Goal: Transaction & Acquisition: Book appointment/travel/reservation

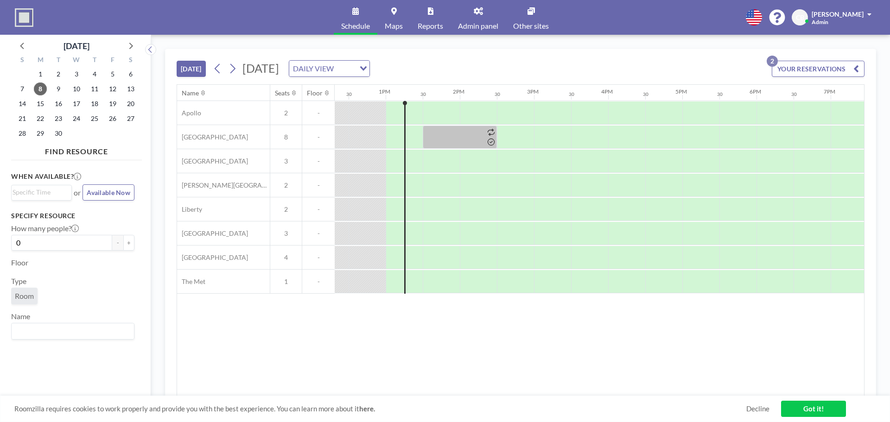
scroll to position [0, 927]
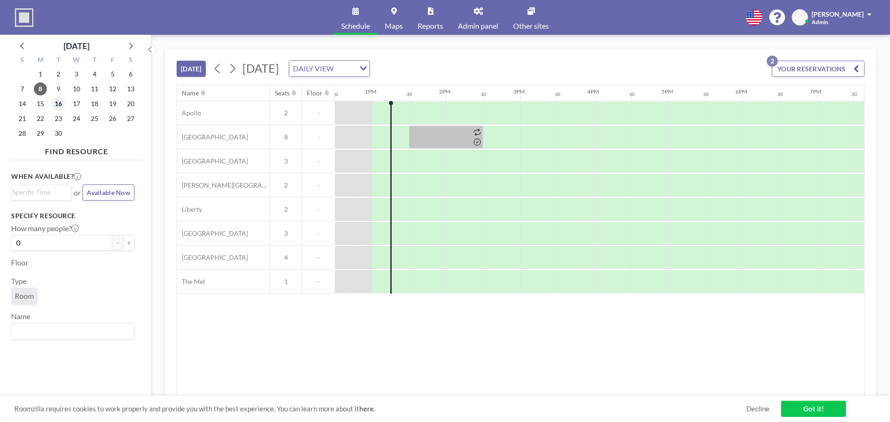
click at [53, 104] on span "16" at bounding box center [58, 103] width 13 height 13
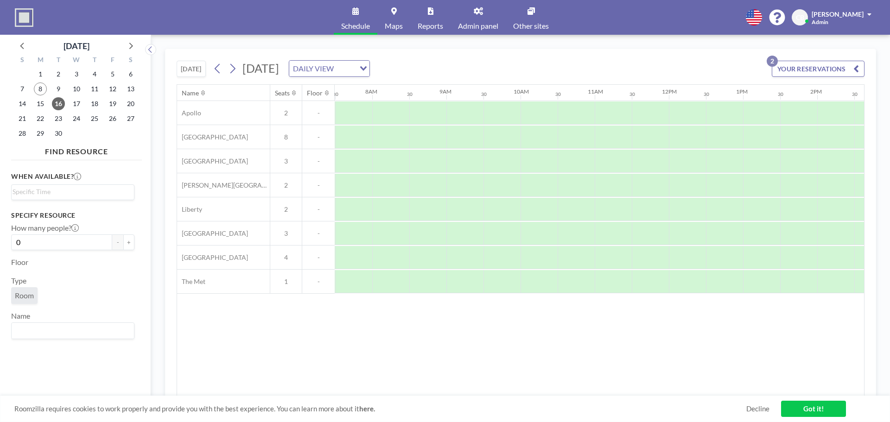
scroll to position [0, 556]
click at [58, 88] on span "9" at bounding box center [58, 88] width 13 height 13
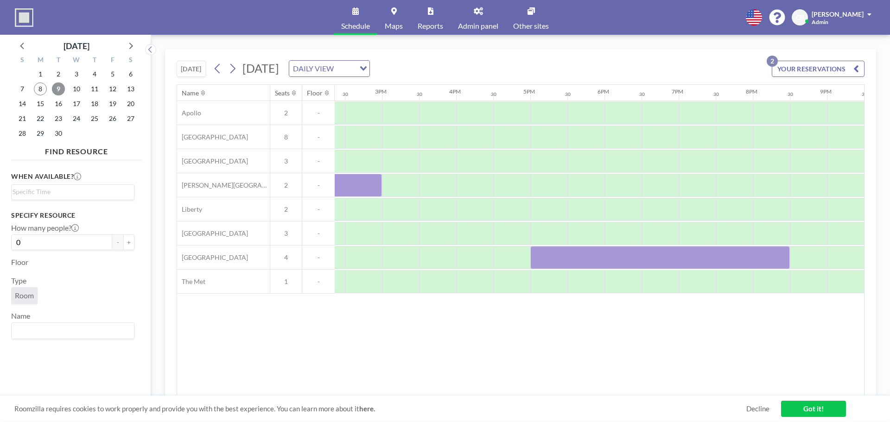
scroll to position [0, 916]
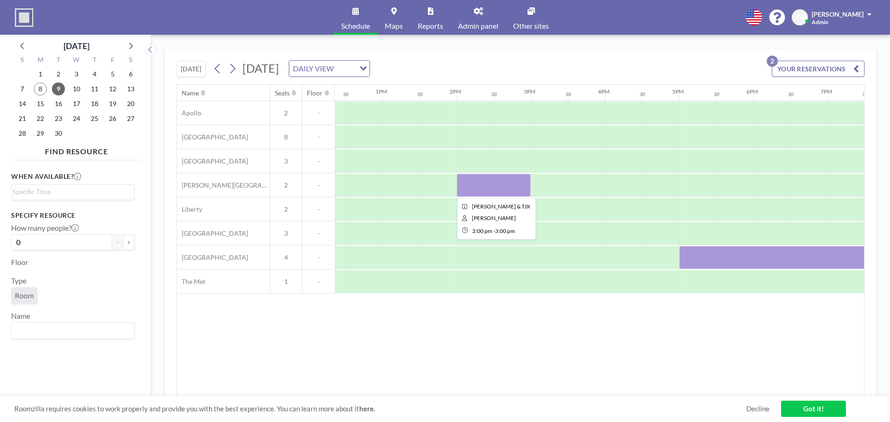
click at [485, 188] on div at bounding box center [493, 185] width 74 height 23
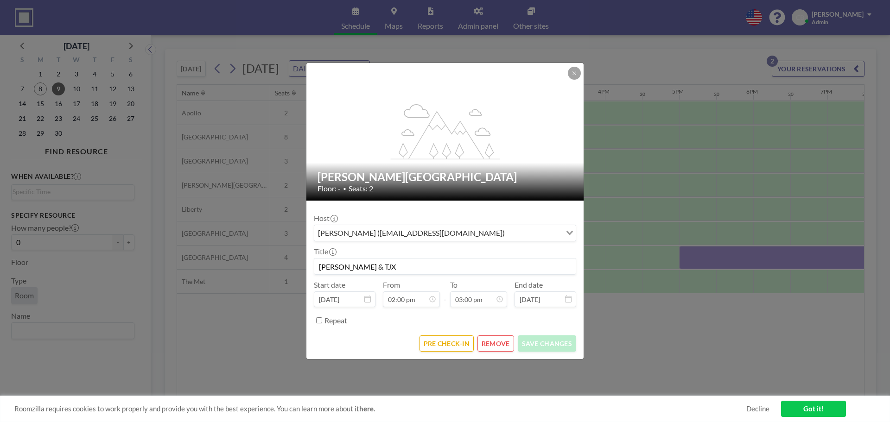
scroll to position [495, 0]
click at [494, 341] on button "REMOVE" at bounding box center [495, 343] width 37 height 16
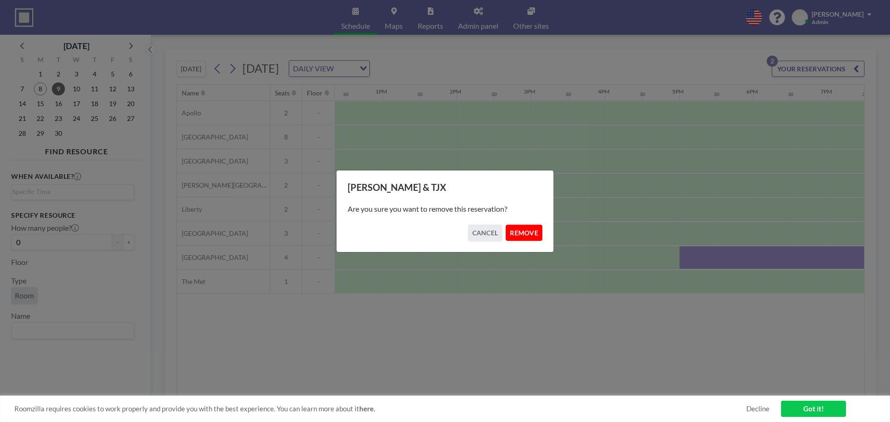
click at [520, 240] on button "REMOVE" at bounding box center [523, 233] width 37 height 16
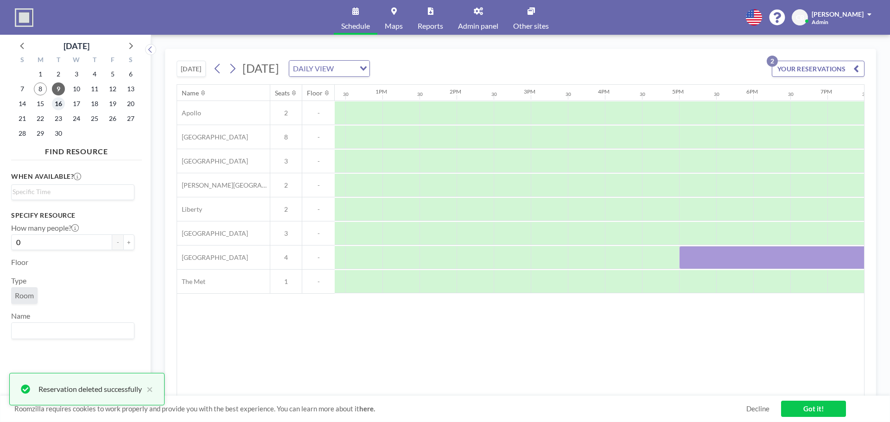
click at [59, 104] on span "16" at bounding box center [58, 103] width 13 height 13
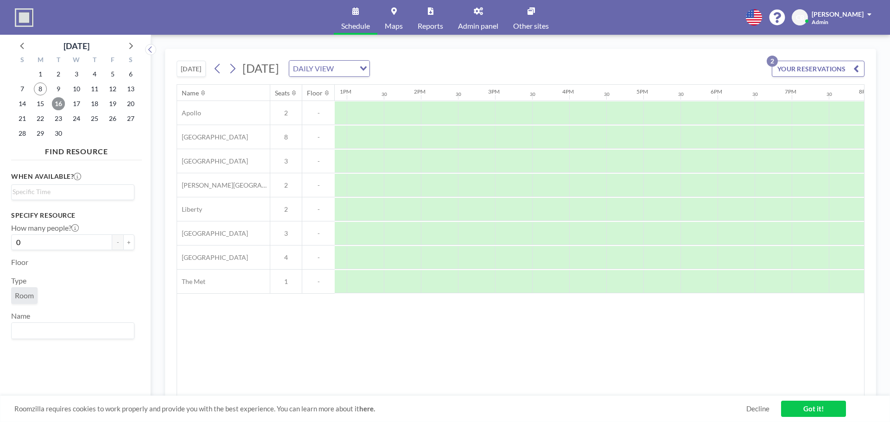
scroll to position [0, 954]
click at [667, 260] on div at bounding box center [659, 257] width 37 height 23
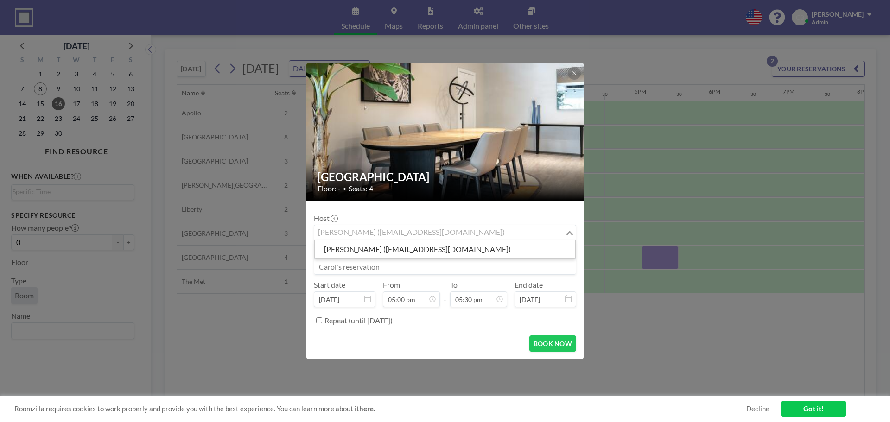
click at [386, 238] on div "[PERSON_NAME] ([EMAIL_ADDRESS][DOMAIN_NAME])" at bounding box center [439, 232] width 251 height 14
click at [409, 269] on input at bounding box center [444, 267] width 261 height 16
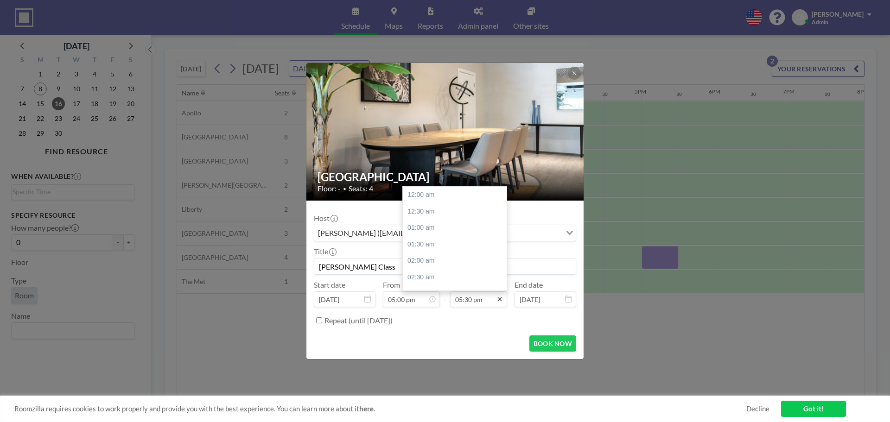
scroll to position [577, 0]
type input "[PERSON_NAME] Class"
click at [444, 275] on div "08:00 pm" at bounding box center [457, 277] width 108 height 17
type input "08:00 pm"
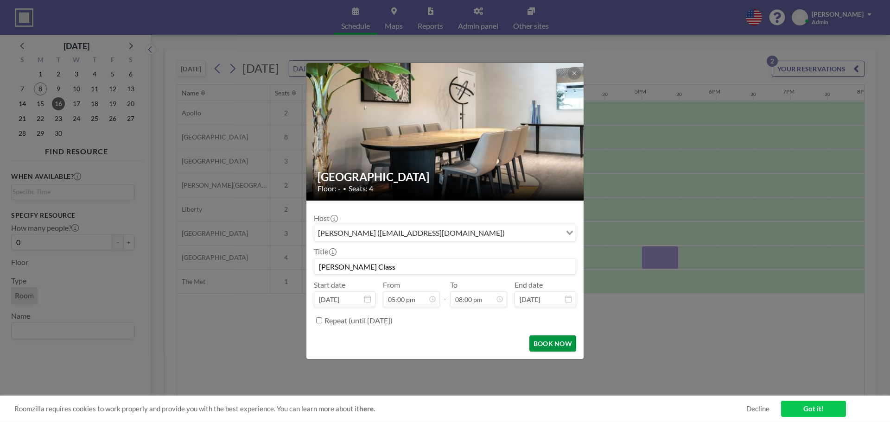
scroll to position [660, 0]
click at [546, 341] on button "BOOK NOW" at bounding box center [552, 343] width 47 height 16
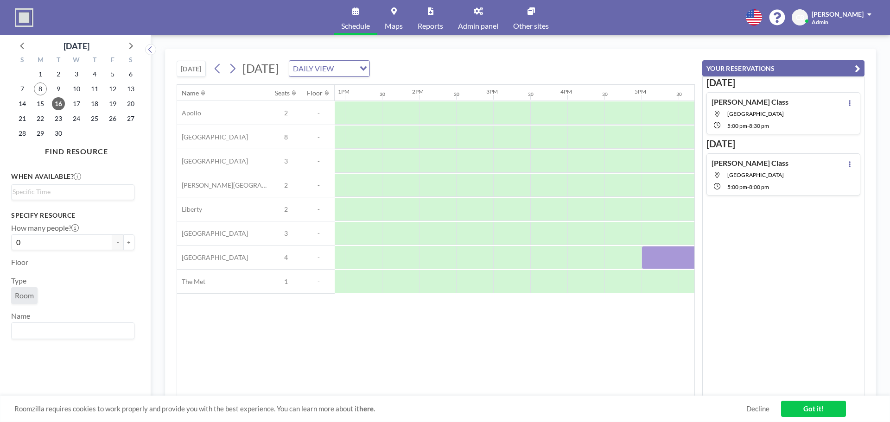
click at [803, 408] on link "Got it!" at bounding box center [813, 409] width 65 height 16
click at [861, 68] on button "YOUR RESERVATIONS" at bounding box center [783, 68] width 162 height 16
